Goal: Task Accomplishment & Management: Manage account settings

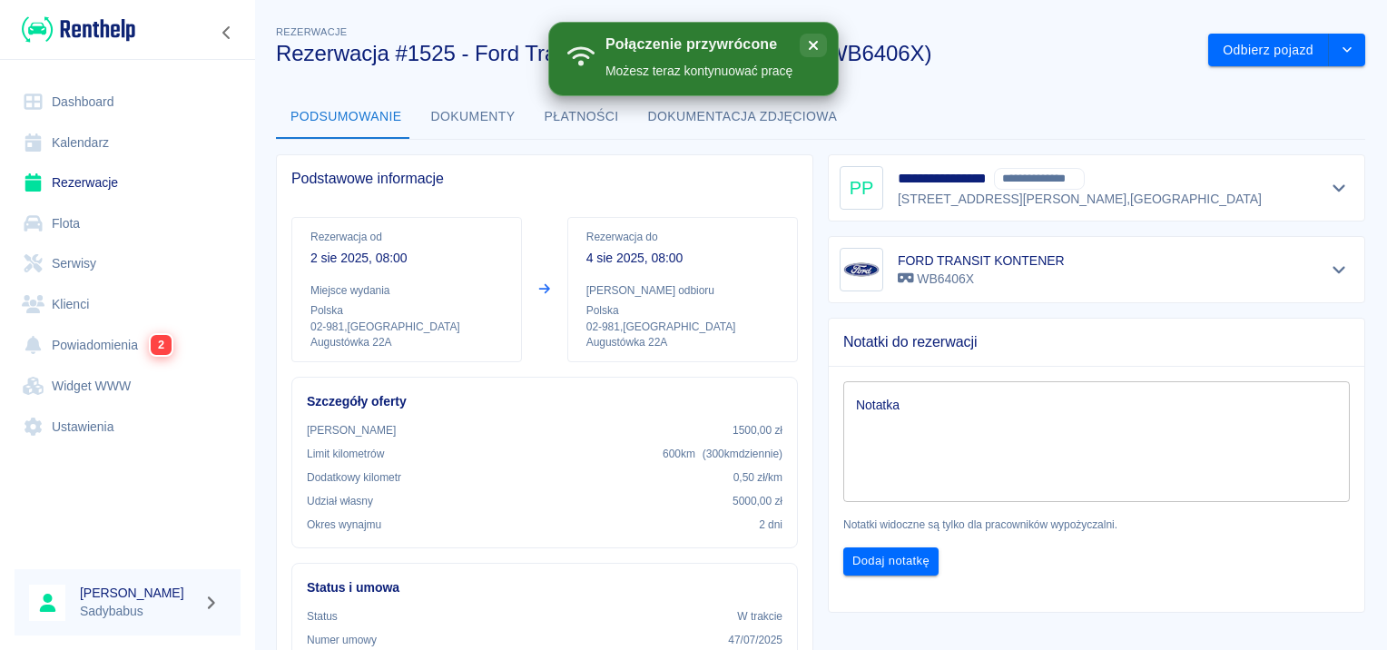
click at [65, 177] on link "Rezerwacje" at bounding box center [128, 182] width 226 height 41
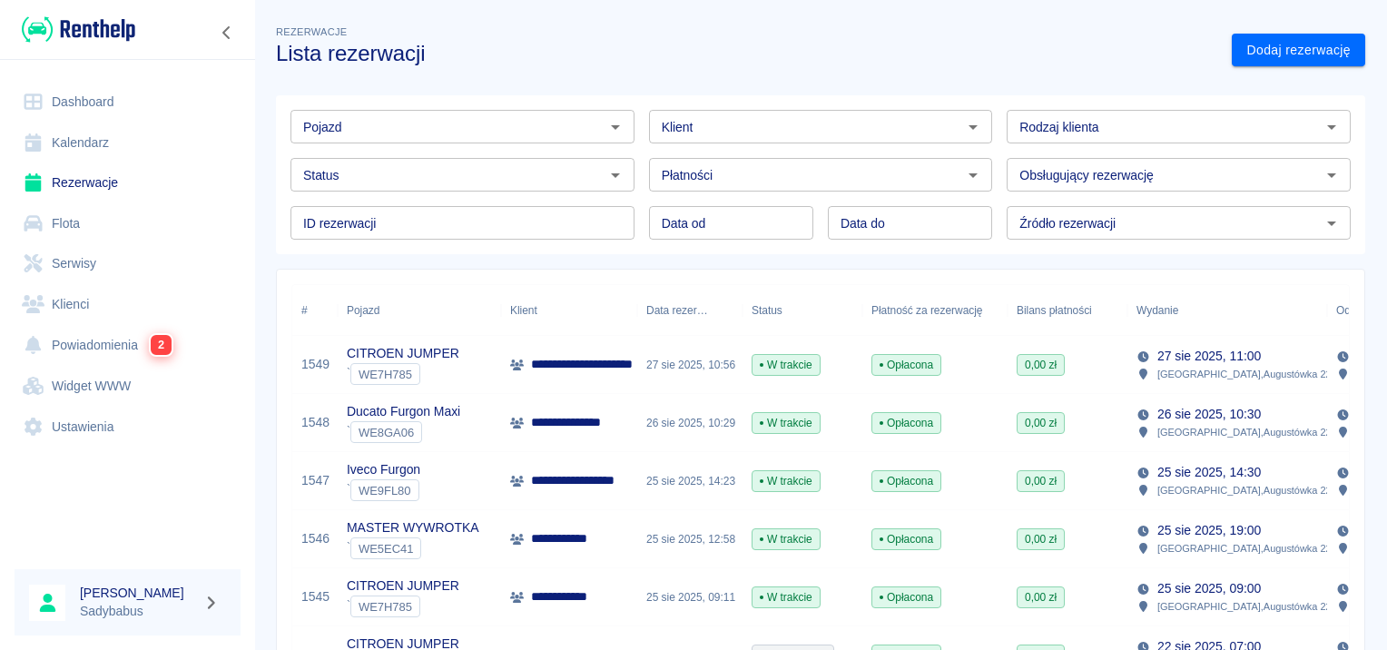
click at [462, 118] on input "Pojazd" at bounding box center [447, 126] width 303 height 23
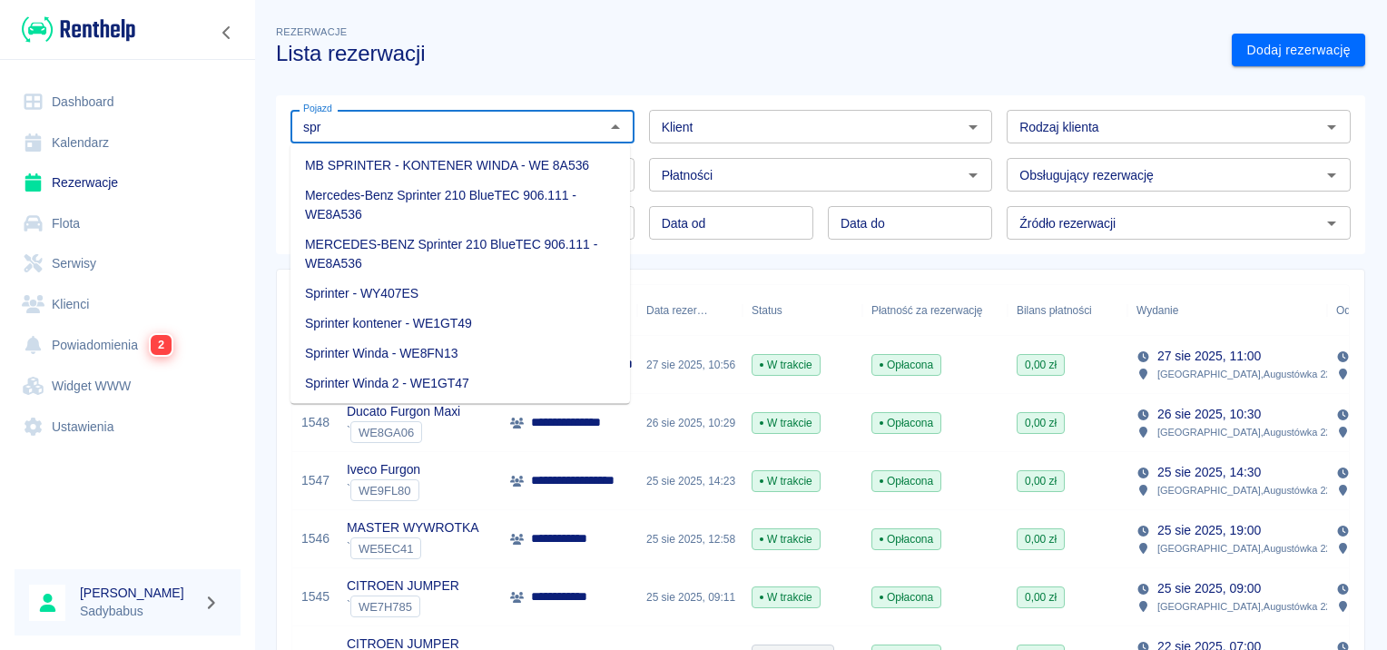
click at [467, 288] on li "Sprinter - WY407ES" at bounding box center [459, 294] width 339 height 30
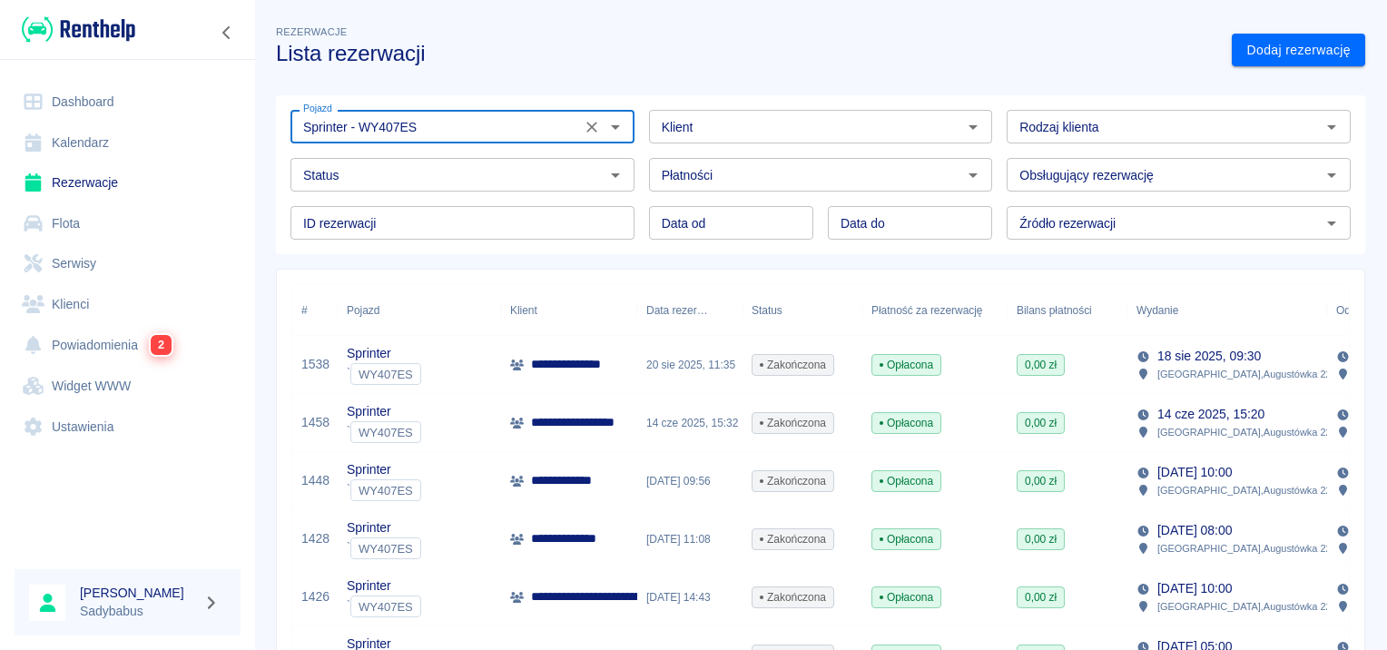
type input "Sprinter - WY407ES"
click at [556, 421] on p "**********" at bounding box center [589, 422] width 117 height 19
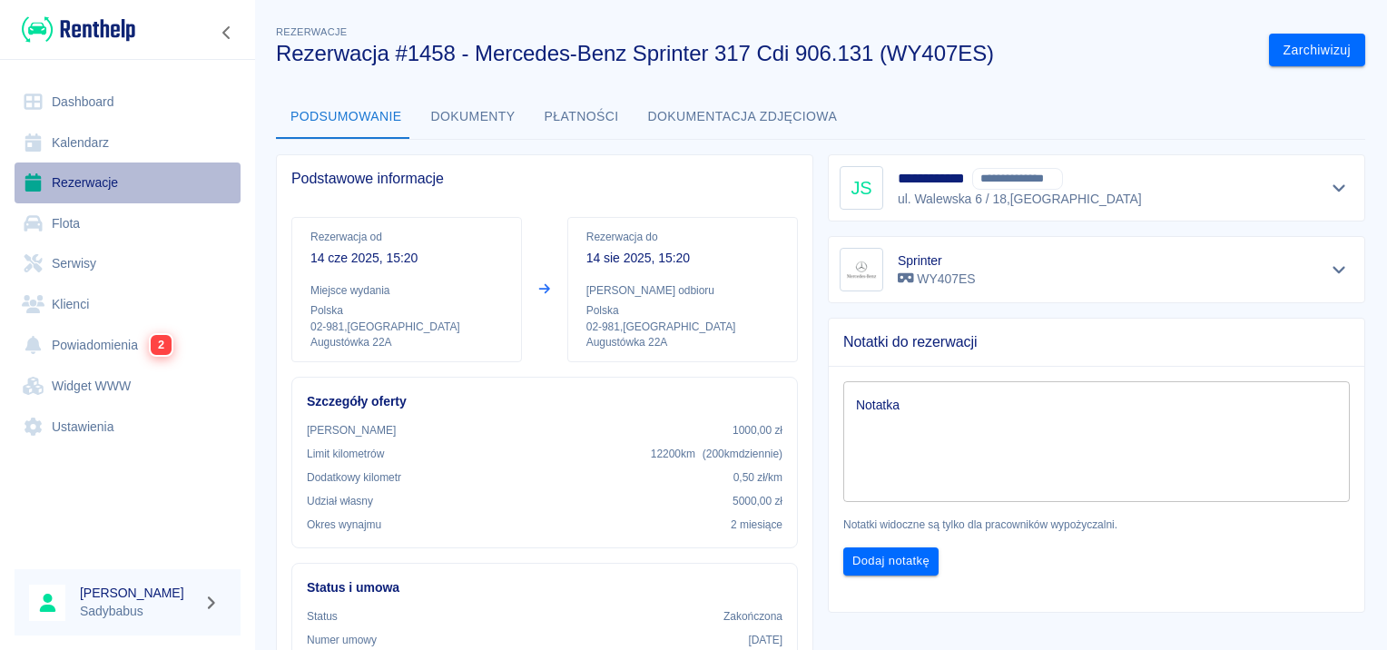
click at [102, 175] on link "Rezerwacje" at bounding box center [128, 182] width 226 height 41
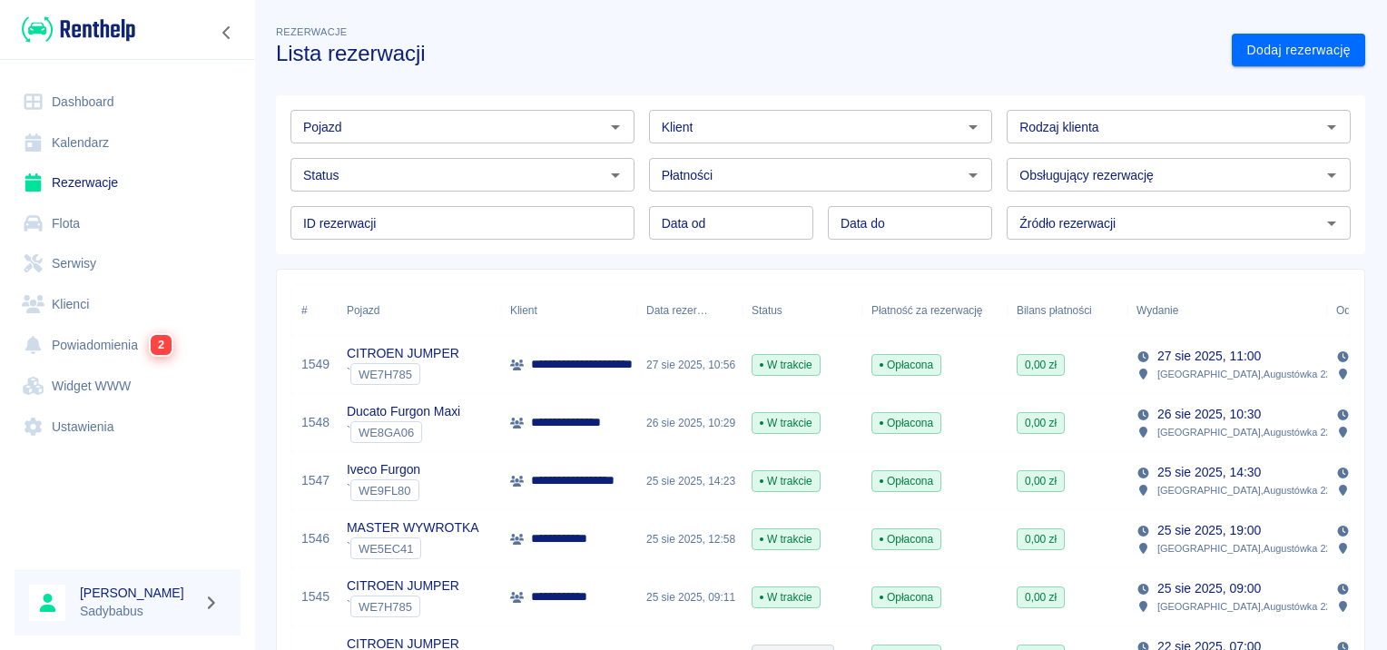
click at [588, 537] on p "**********" at bounding box center [571, 538] width 80 height 19
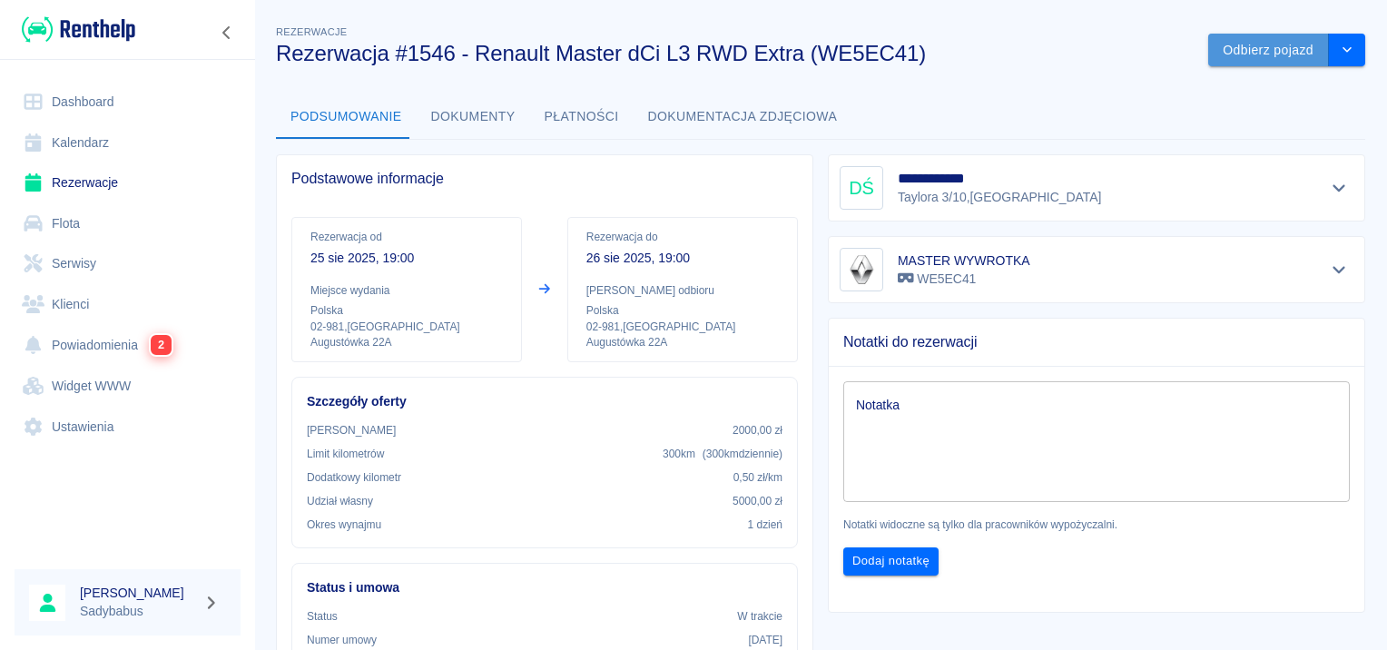
click at [1261, 54] on button "Odbierz pojazd" at bounding box center [1268, 51] width 121 height 34
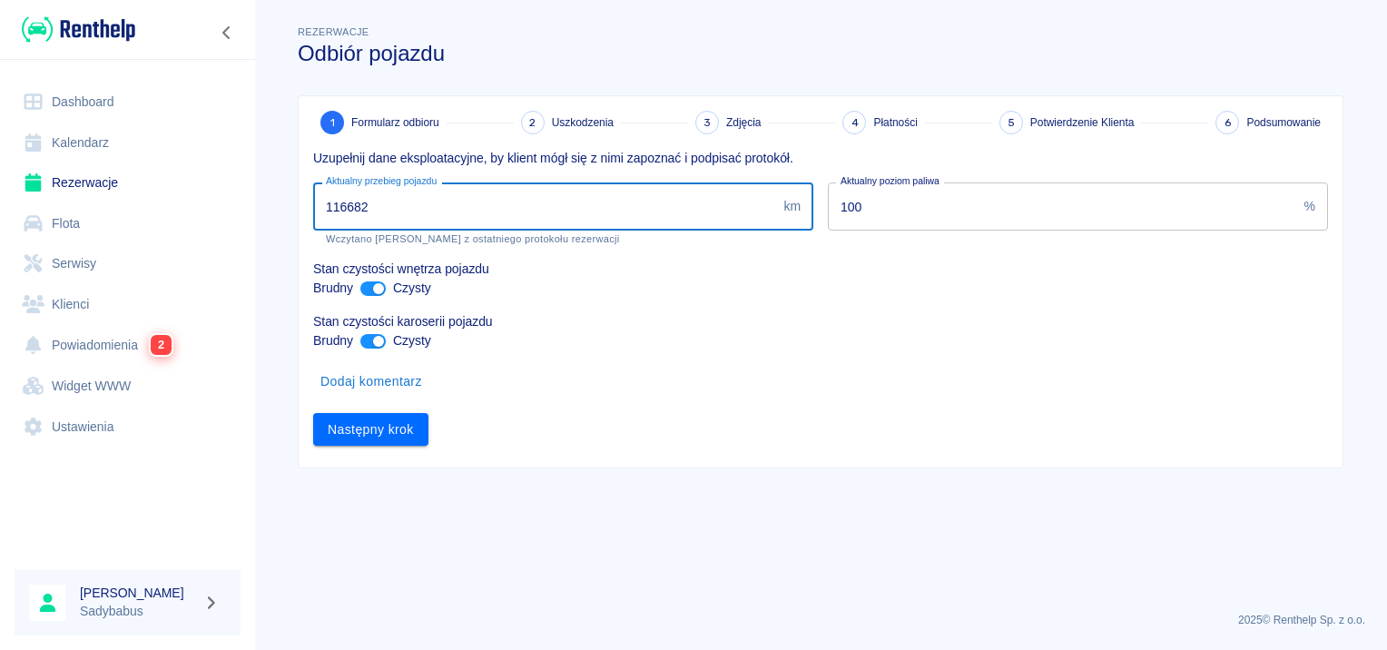
drag, startPoint x: 338, startPoint y: 202, endPoint x: 650, endPoint y: 214, distance: 312.4
click at [647, 214] on input "116682" at bounding box center [544, 206] width 463 height 48
type input "117147"
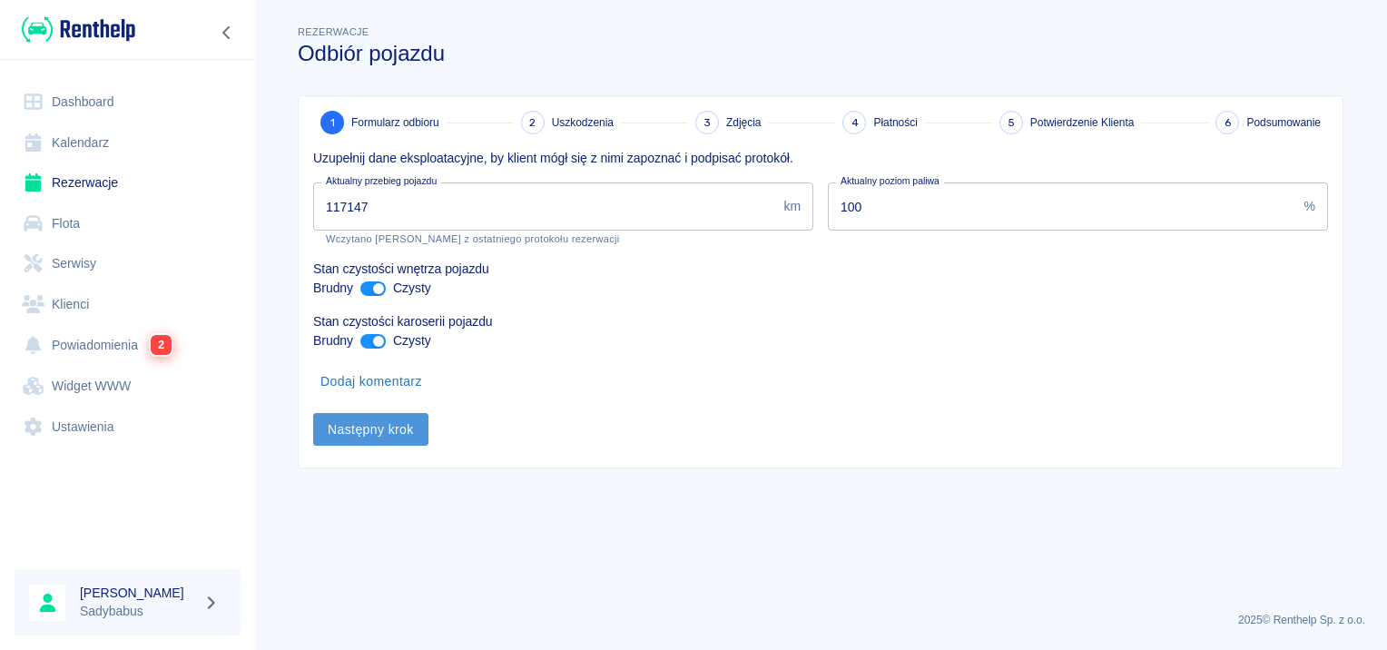
click at [387, 444] on button "Następny krok" at bounding box center [370, 430] width 115 height 34
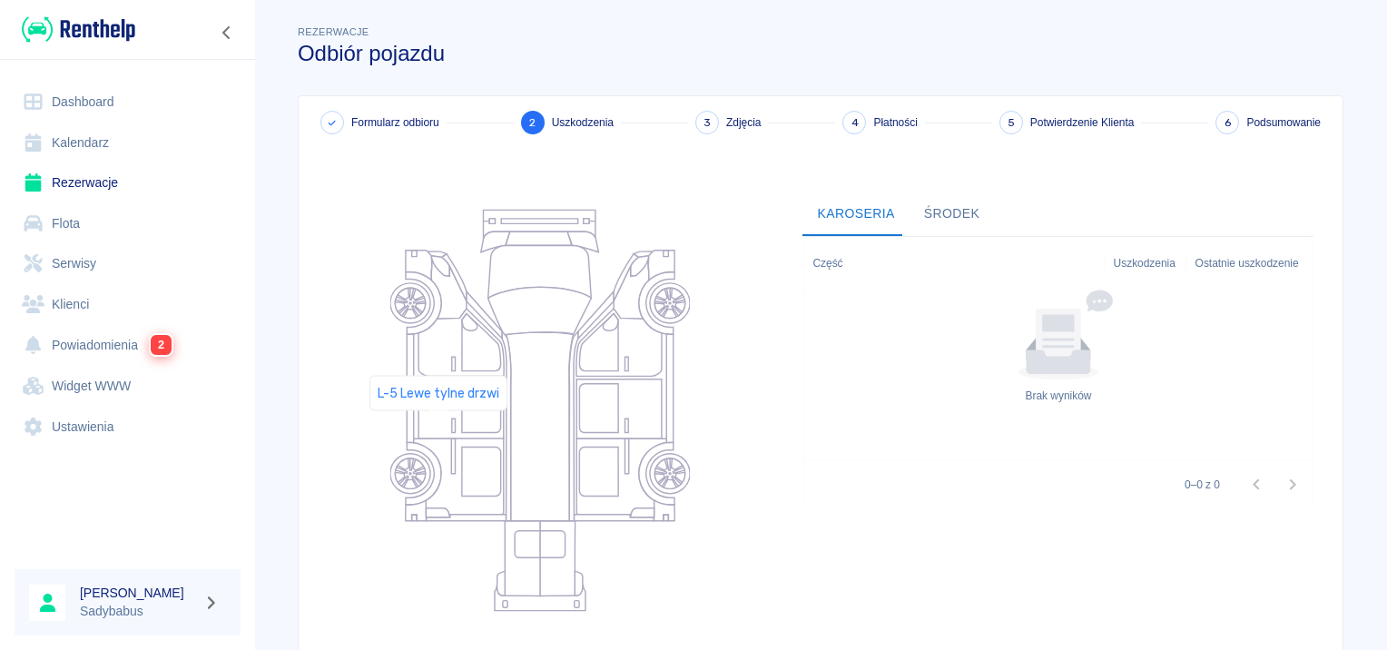
scroll to position [216, 0]
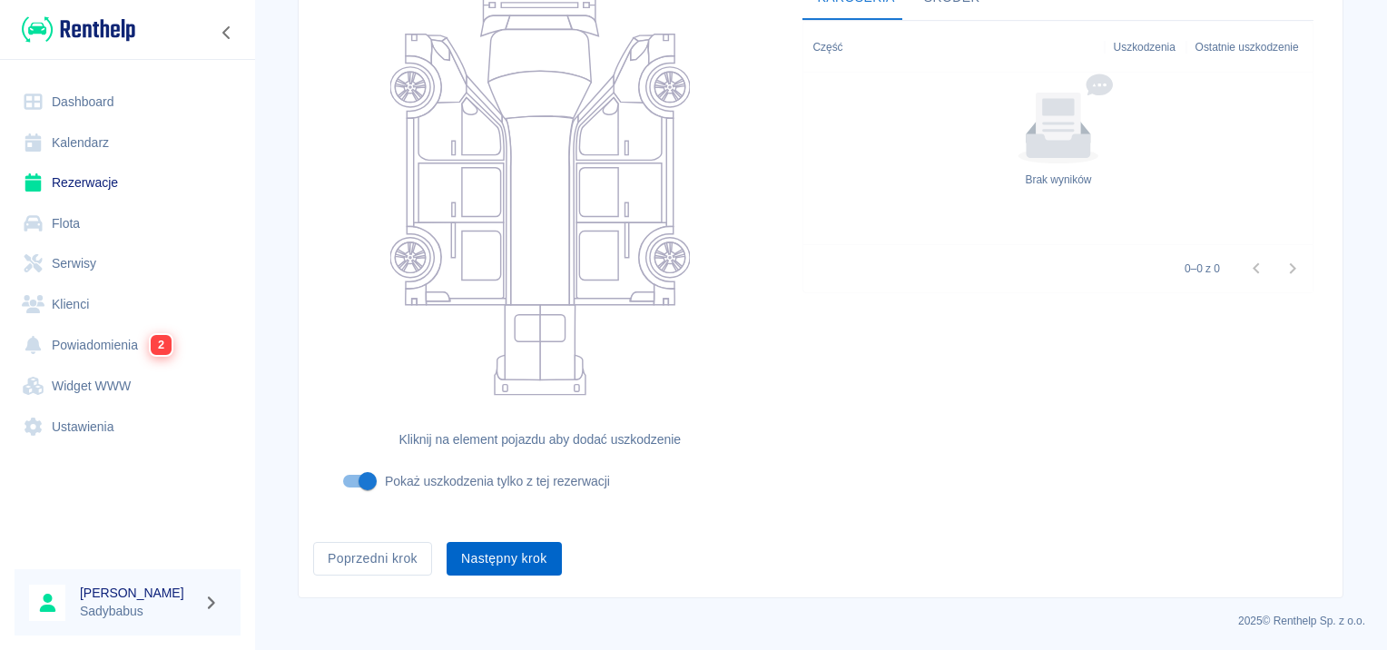
click at [515, 545] on button "Następny krok" at bounding box center [503, 559] width 115 height 34
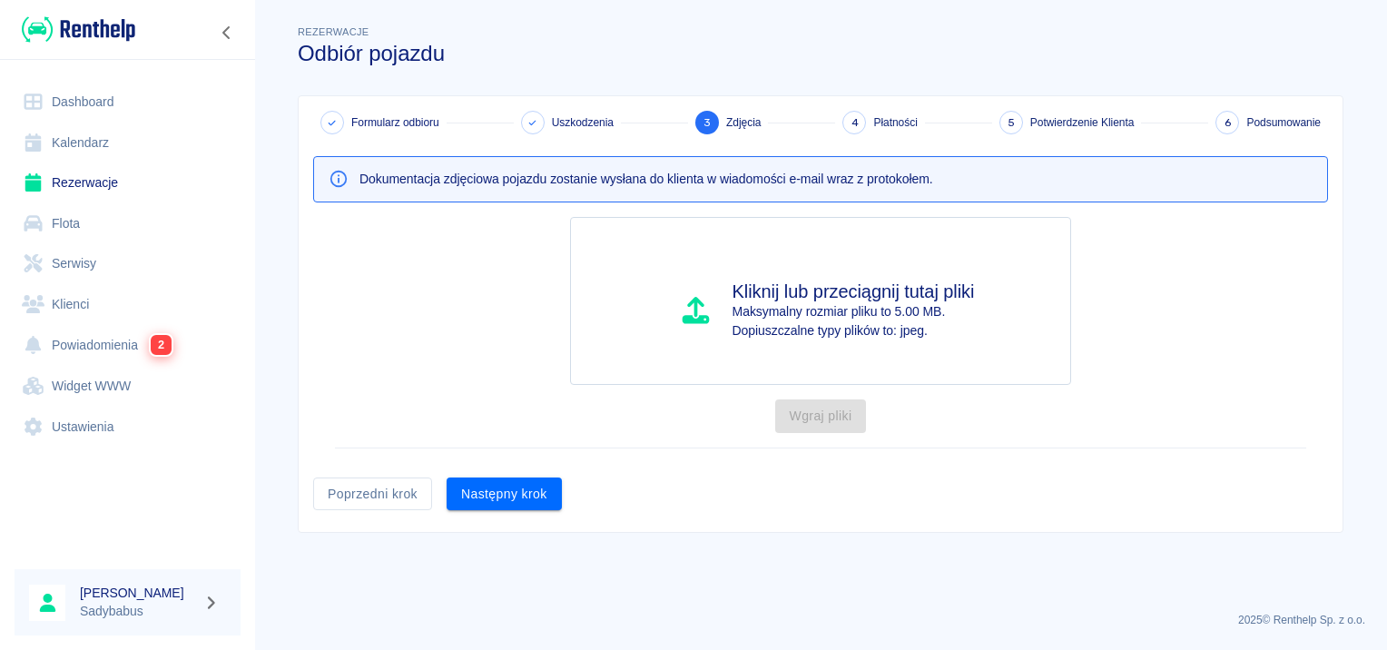
scroll to position [0, 0]
click at [471, 483] on button "Następny krok" at bounding box center [503, 494] width 115 height 34
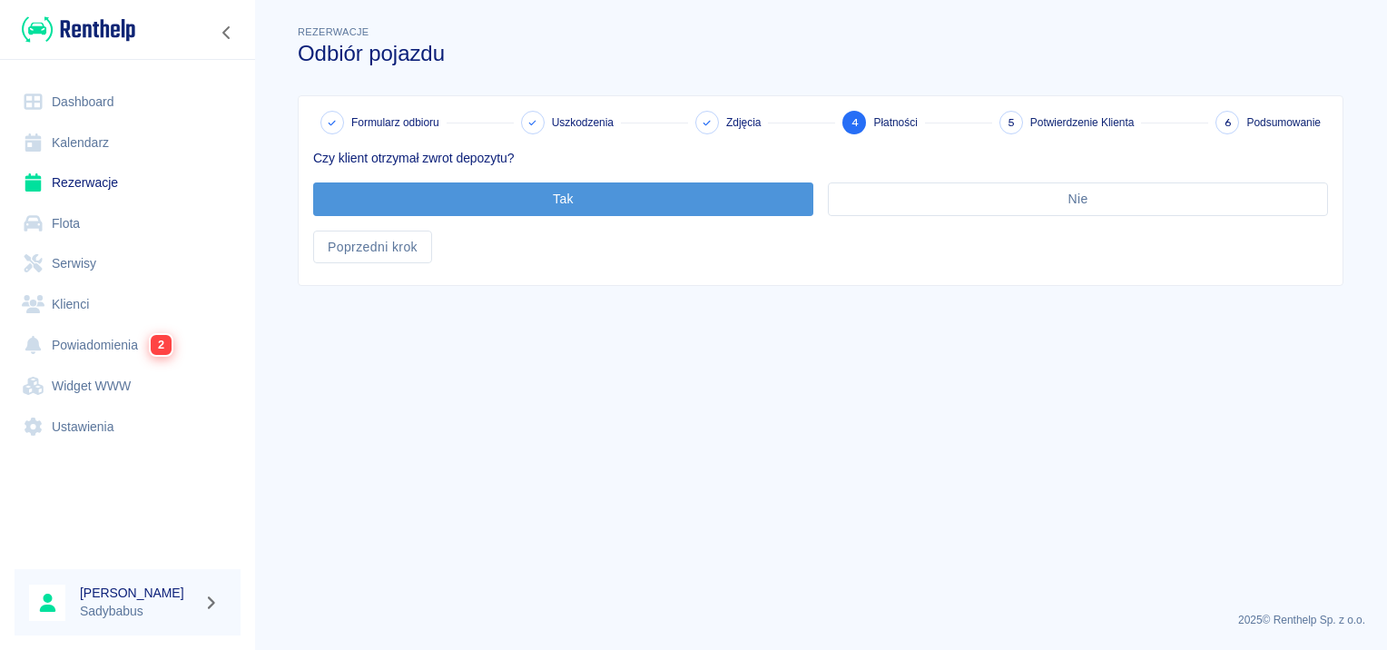
click at [441, 194] on button "Tak" at bounding box center [563, 199] width 500 height 34
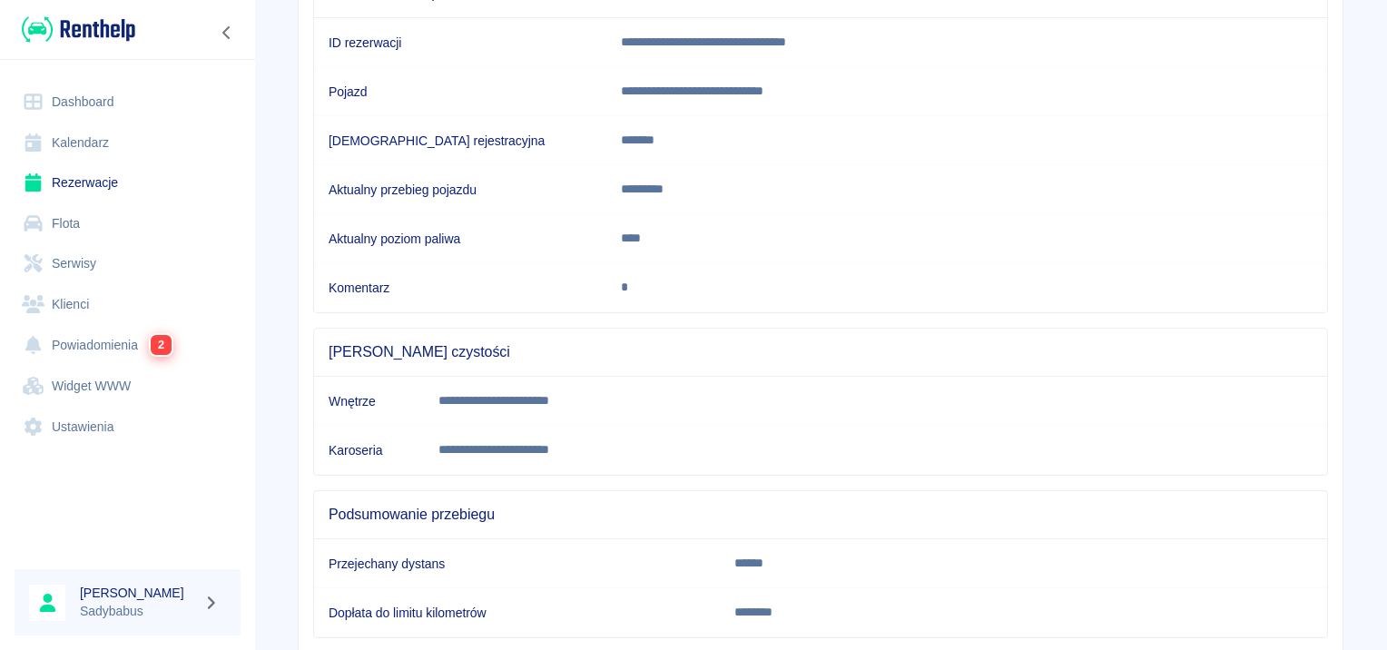
scroll to position [320, 0]
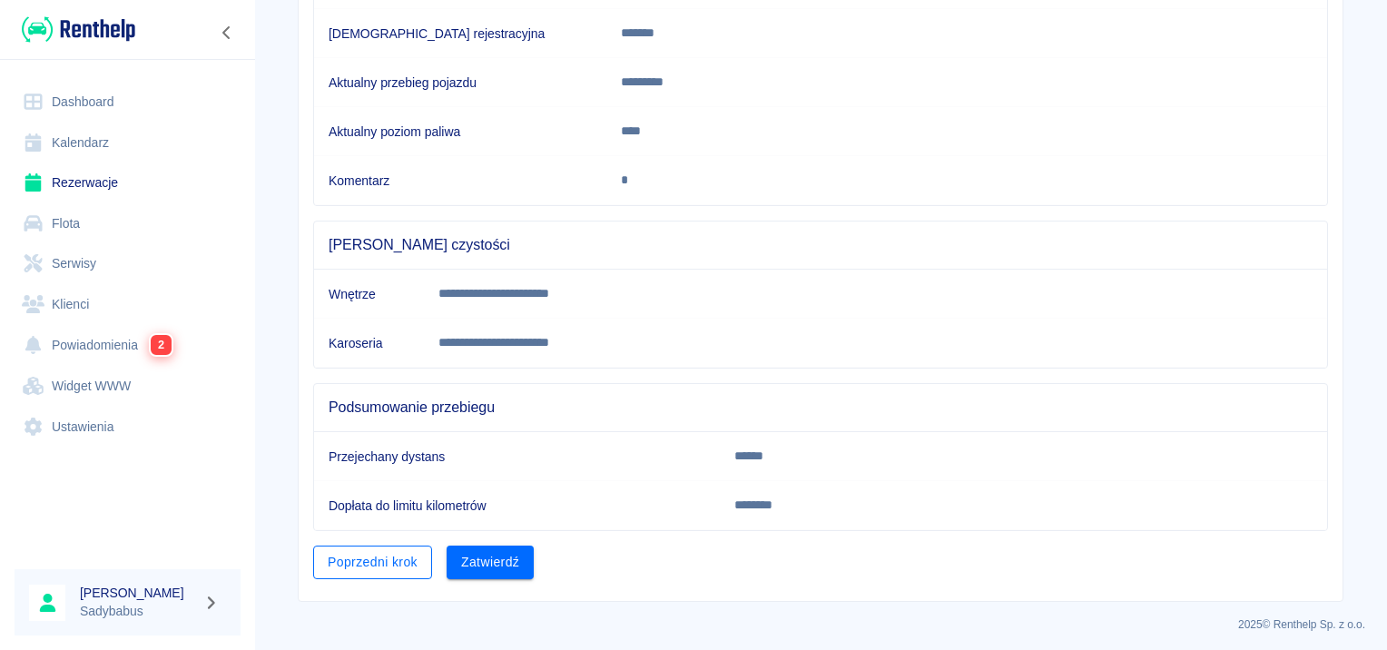
click at [370, 559] on button "Poprzedni krok" at bounding box center [372, 562] width 119 height 34
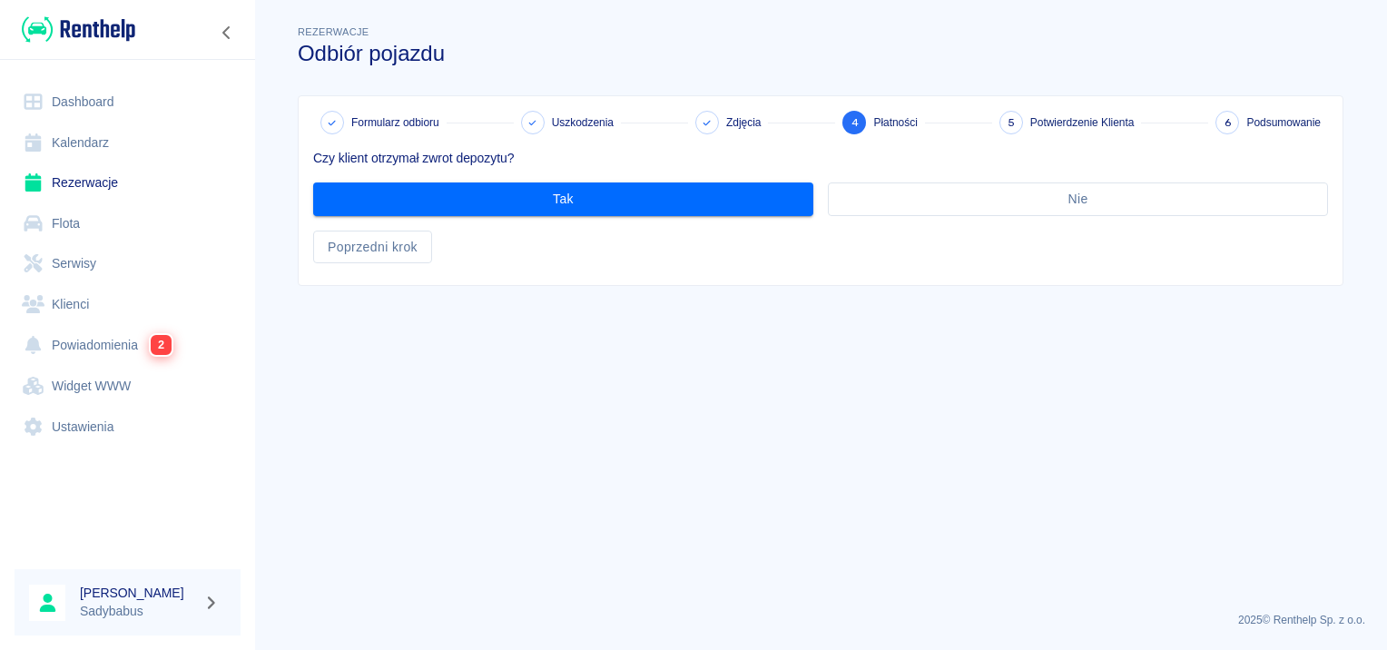
scroll to position [0, 0]
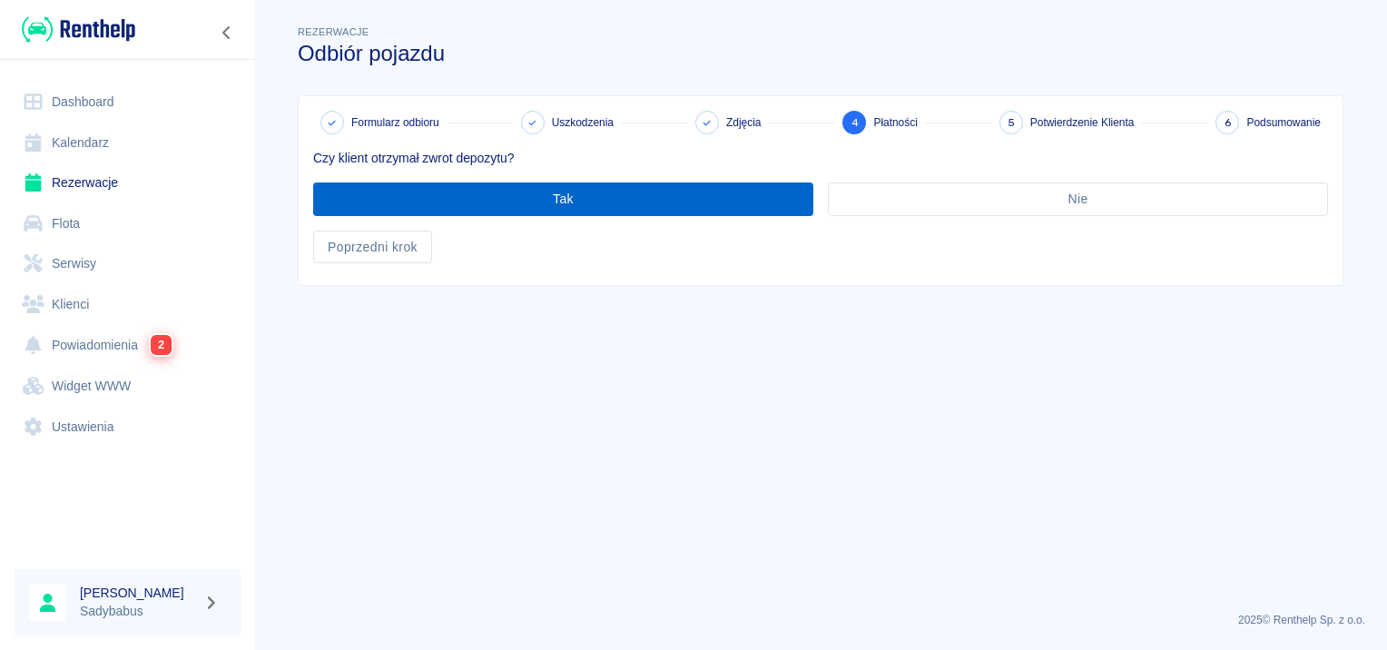
click at [419, 208] on button "Tak" at bounding box center [563, 199] width 500 height 34
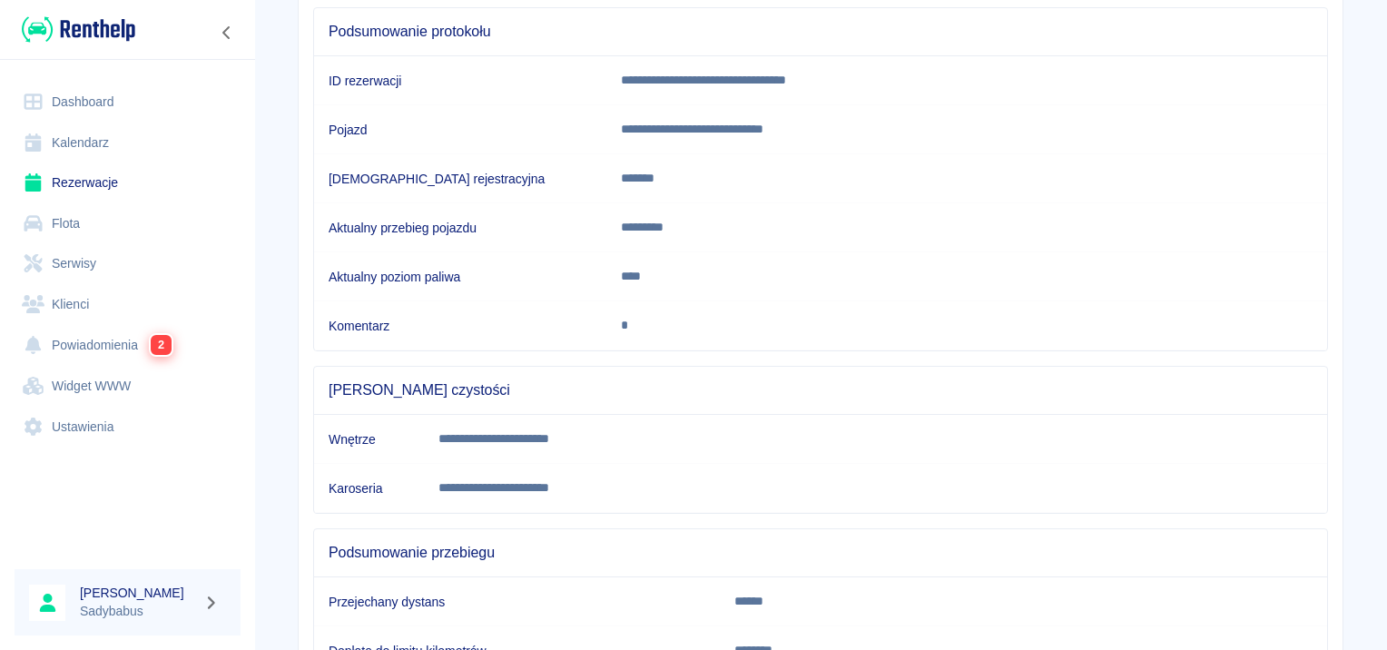
scroll to position [320, 0]
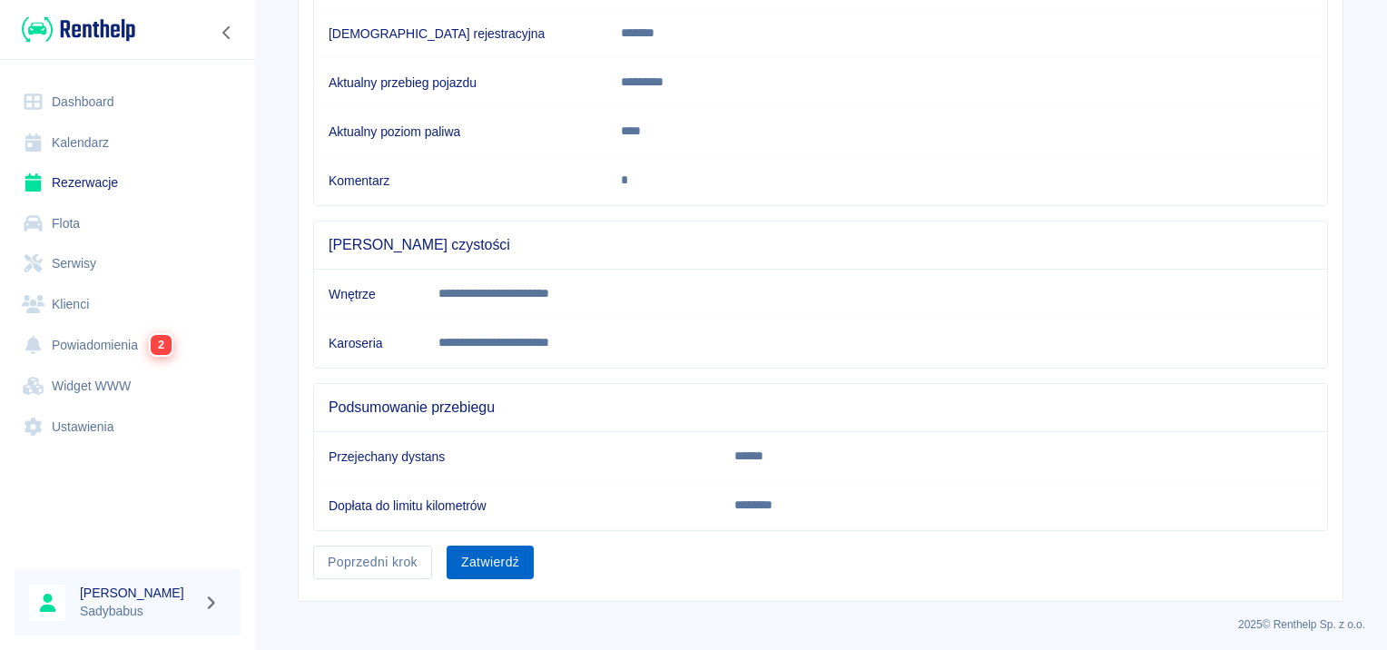
click at [479, 552] on button "Zatwierdź" at bounding box center [489, 562] width 87 height 34
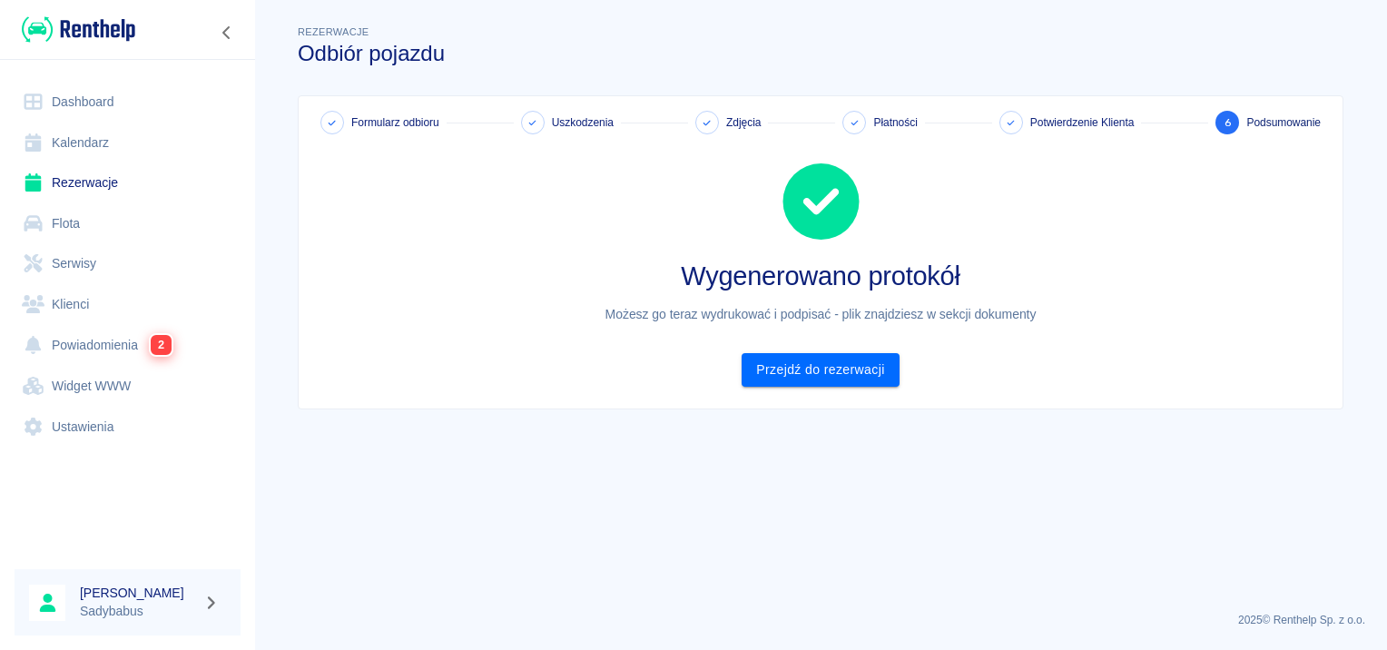
scroll to position [0, 0]
click at [831, 366] on link "Przejdź do rezerwacji" at bounding box center [819, 370] width 157 height 34
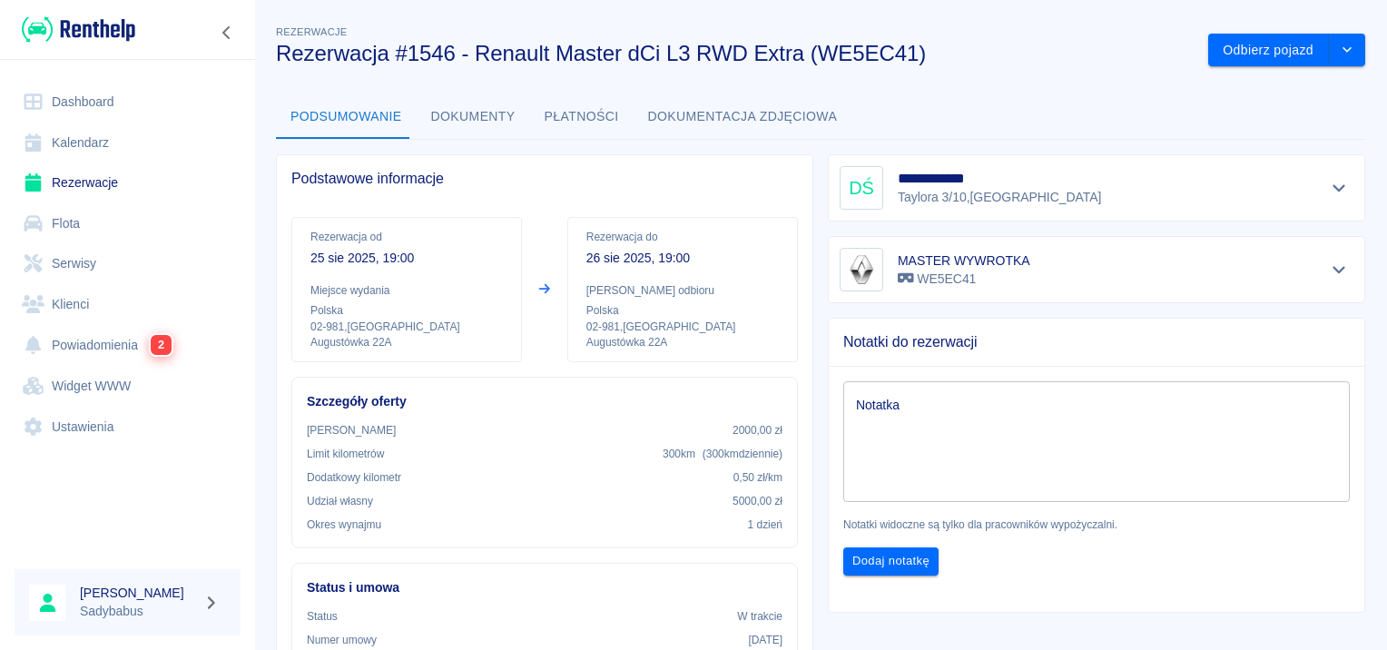
click at [569, 132] on button "Płatności" at bounding box center [581, 117] width 103 height 44
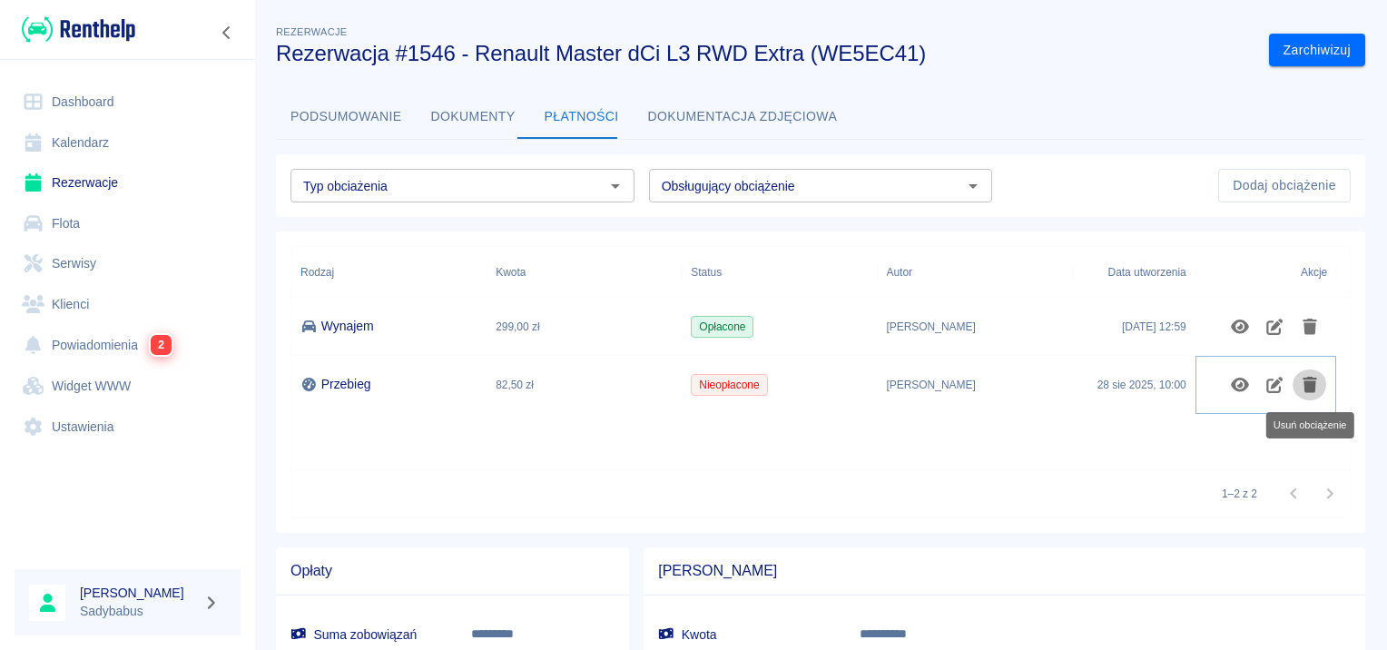
click at [1318, 380] on icon "Usuń obciążenie" at bounding box center [1309, 385] width 21 height 16
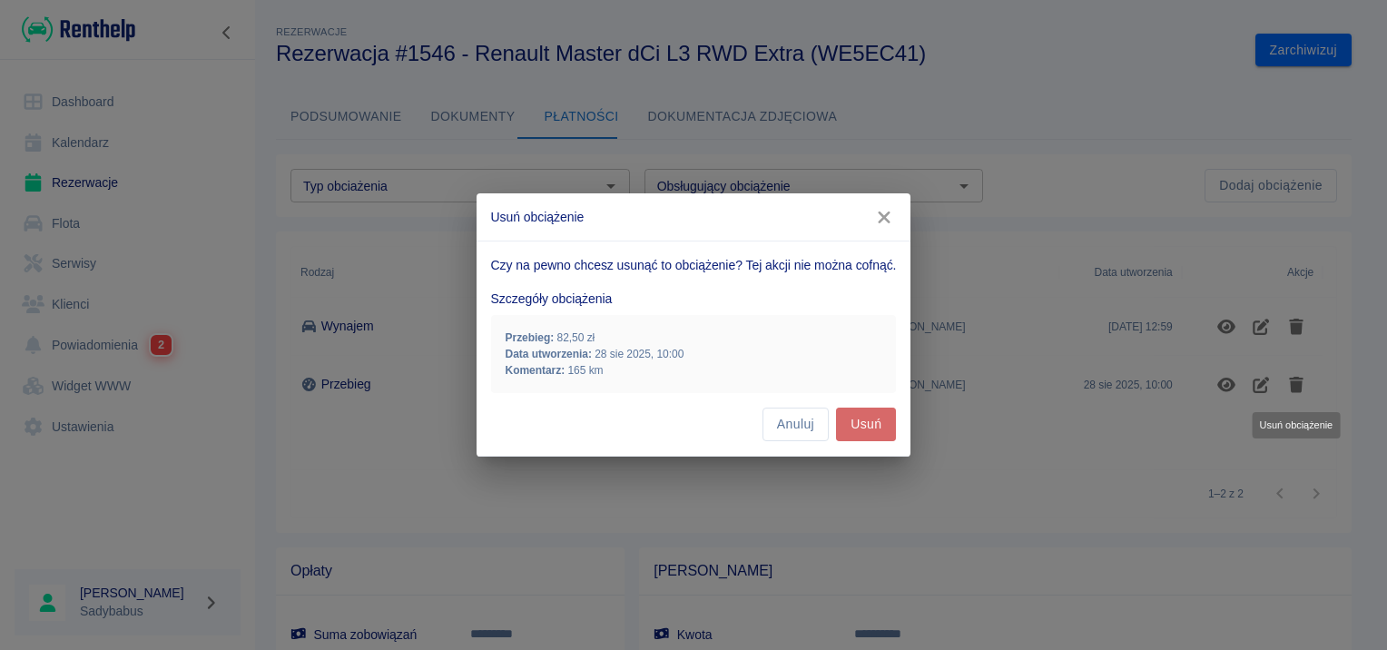
click at [887, 416] on button "Usuń" at bounding box center [866, 424] width 60 height 34
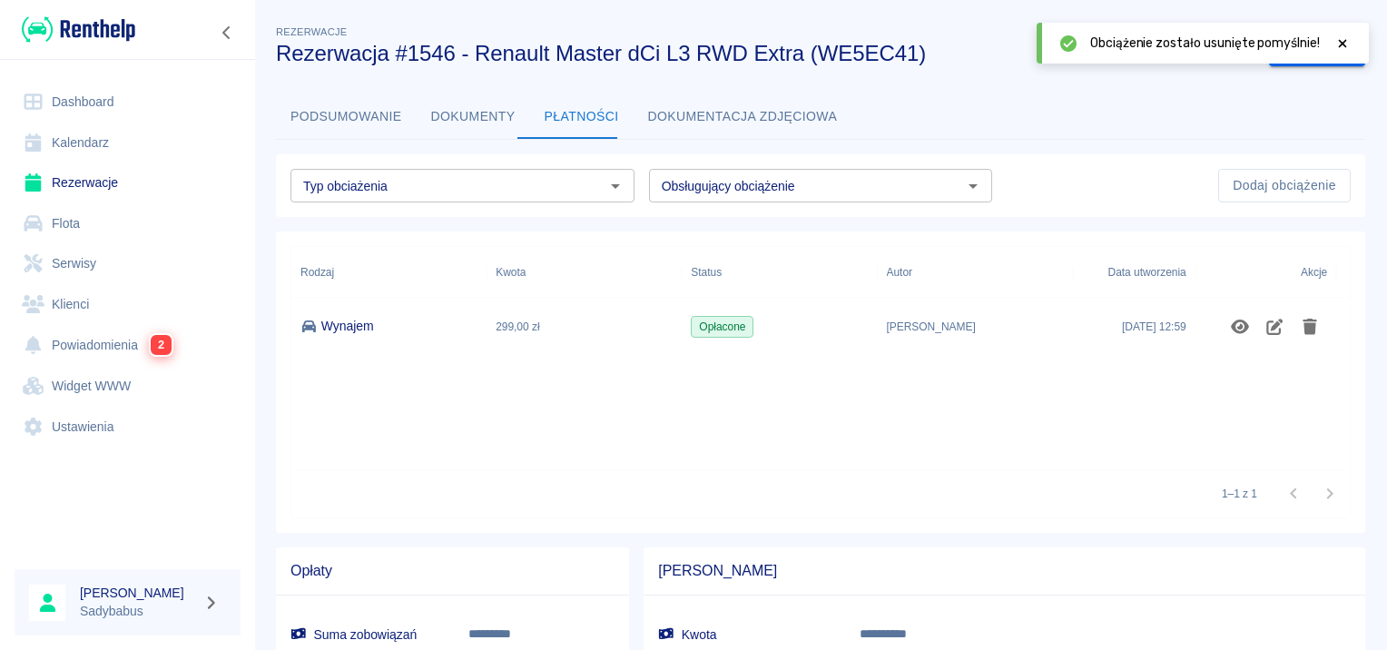
drag, startPoint x: 378, startPoint y: 120, endPoint x: 382, endPoint y: 132, distance: 12.3
click at [379, 132] on button "Podsumowanie" at bounding box center [346, 117] width 141 height 44
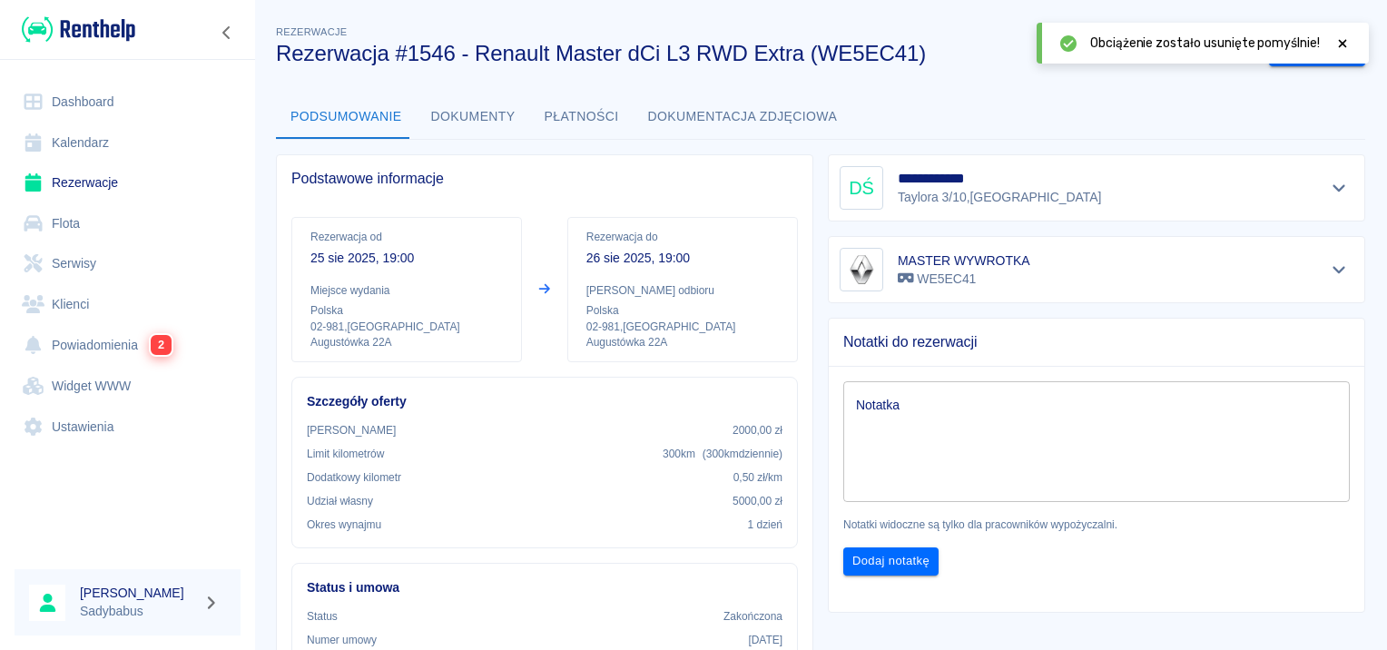
click at [1340, 35] on div at bounding box center [1342, 43] width 16 height 19
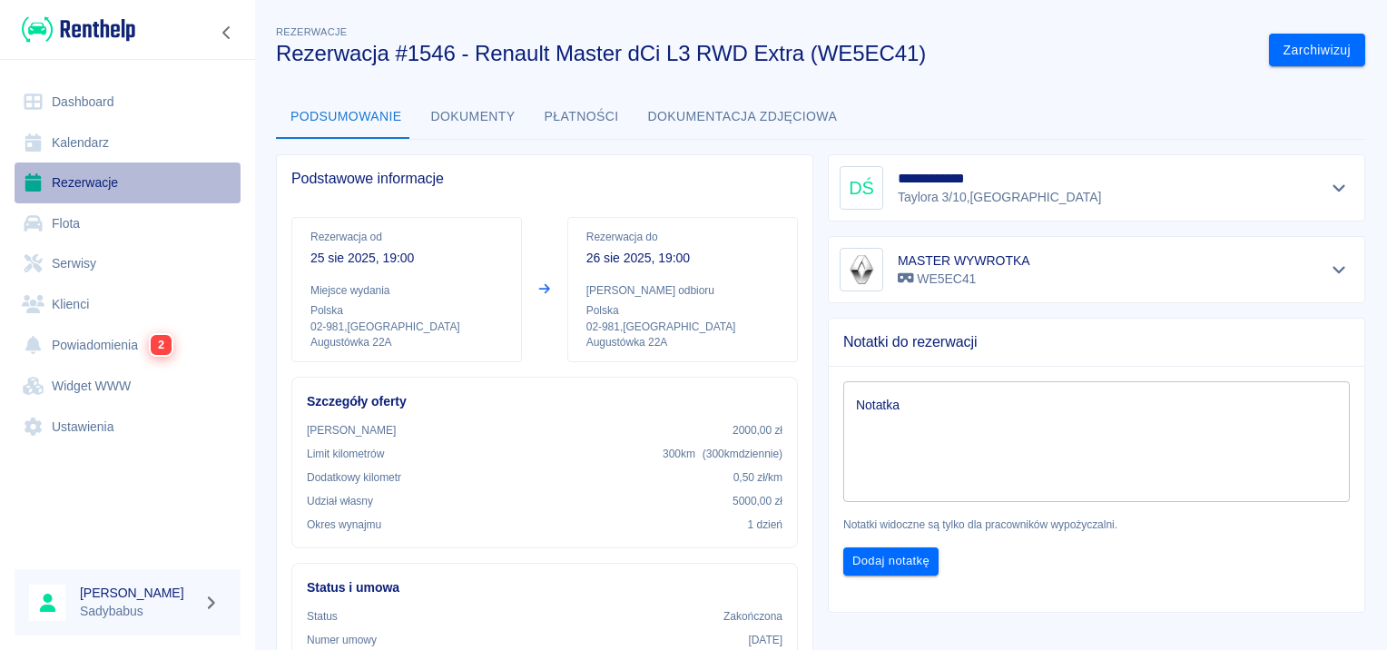
click at [102, 164] on link "Rezerwacje" at bounding box center [128, 182] width 226 height 41
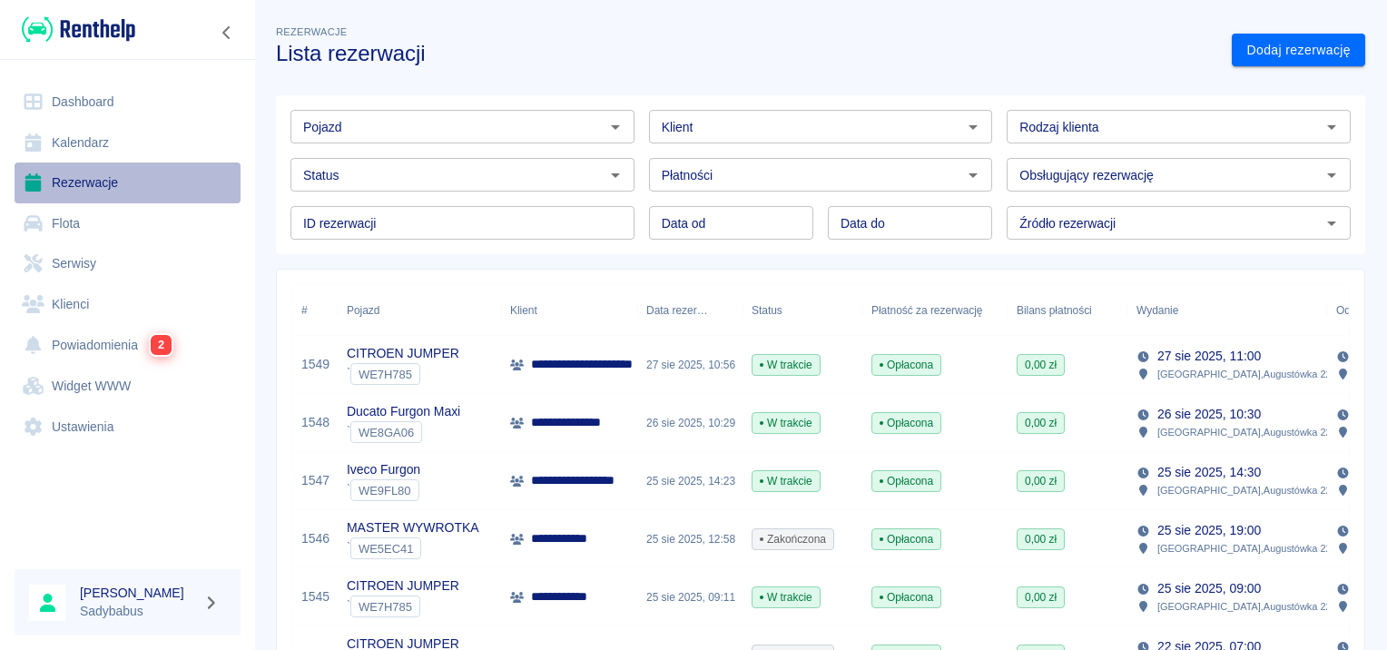
click at [103, 180] on link "Rezerwacje" at bounding box center [128, 182] width 226 height 41
click at [94, 178] on link "Rezerwacje" at bounding box center [128, 182] width 226 height 41
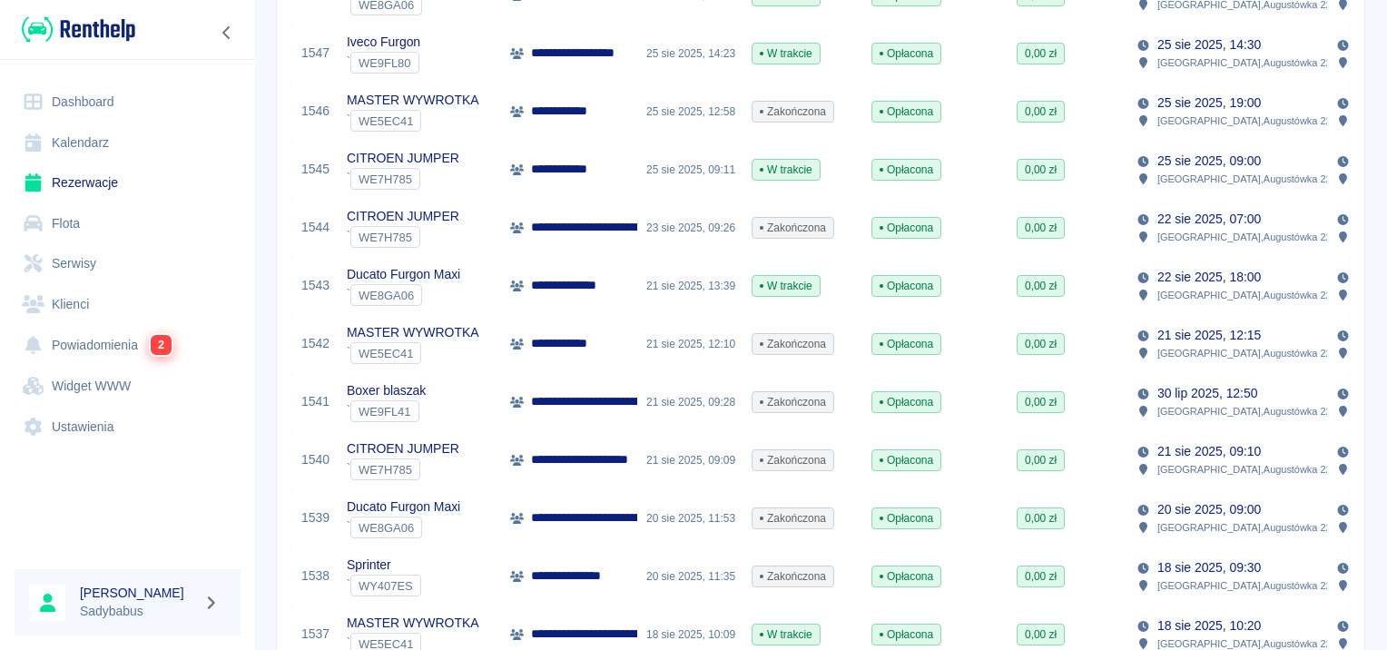
scroll to position [454, 0]
